Goal: Feedback & Contribution: Submit feedback/report problem

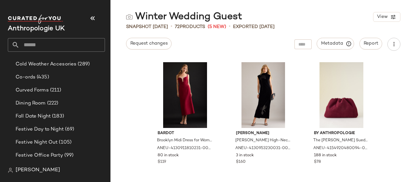
scroll to position [146, 0]
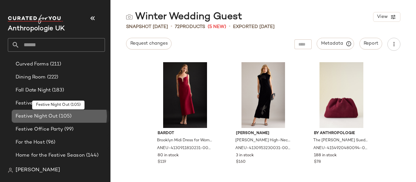
click at [59, 115] on span "(105)" at bounding box center [64, 115] width 14 height 7
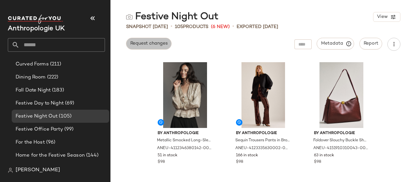
click at [154, 41] on span "Request changes" at bounding box center [149, 43] width 38 height 5
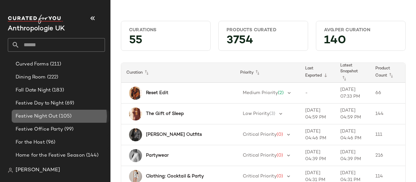
click at [47, 112] on span "Festive Night Out" at bounding box center [37, 115] width 42 height 7
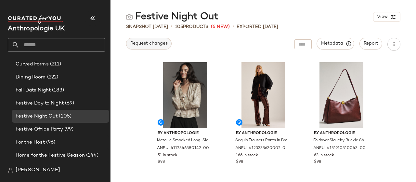
click at [161, 41] on span "Request changes" at bounding box center [149, 43] width 38 height 5
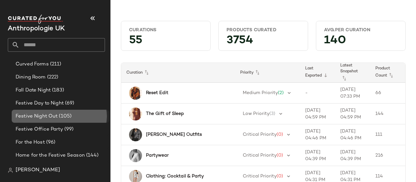
click at [55, 113] on span "Festive Night Out" at bounding box center [37, 115] width 42 height 7
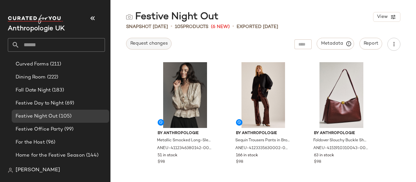
click at [153, 44] on span "Request changes" at bounding box center [149, 43] width 38 height 5
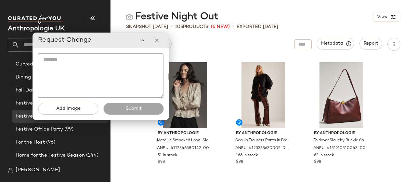
click at [97, 73] on textarea at bounding box center [100, 75] width 125 height 44
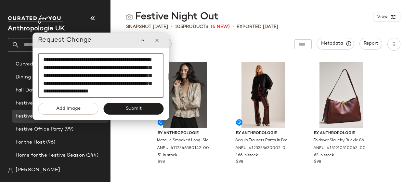
scroll to position [20, 0]
paste textarea "**********"
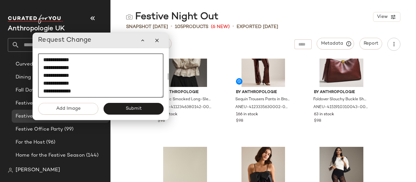
scroll to position [148, 0]
type textarea "**********"
click at [128, 107] on span "Submit" at bounding box center [133, 108] width 16 height 5
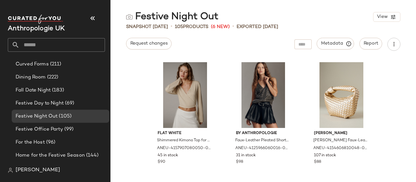
scroll to position [1258, 0]
